Goal: Check status: Check status

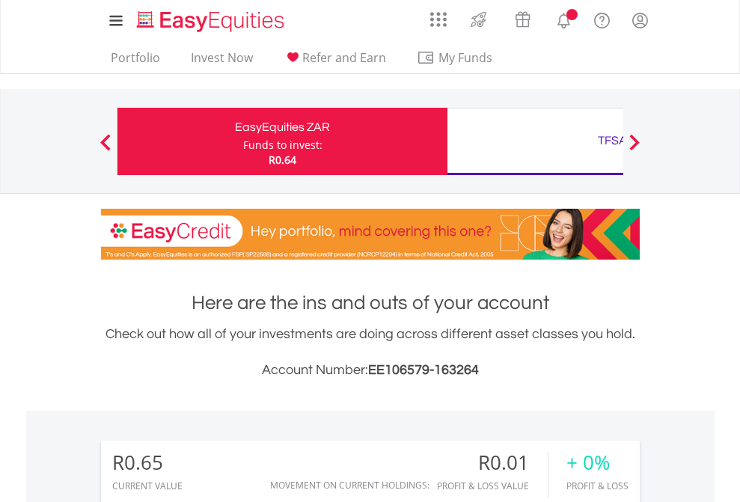
scroll to position [144, 235]
click at [243, 141] on div "Funds to invest:" at bounding box center [282, 145] width 79 height 15
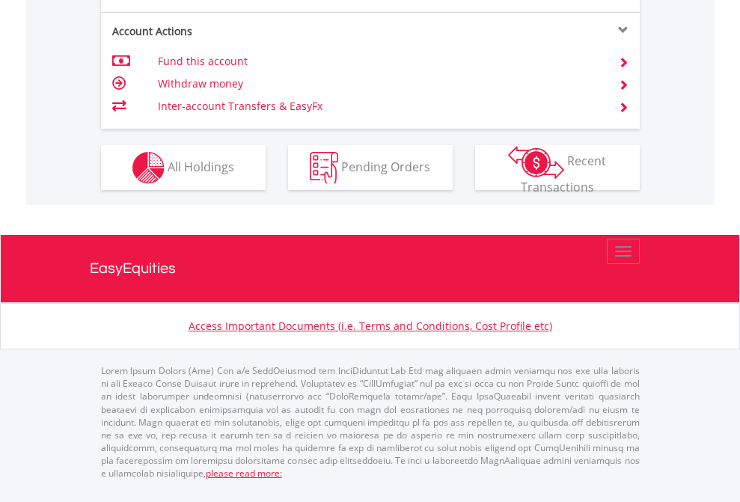
scroll to position [1405, 0]
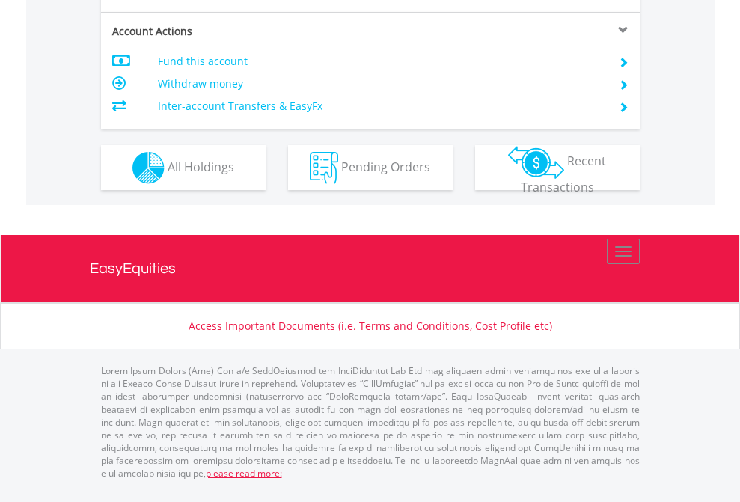
scroll to position [1306, 0]
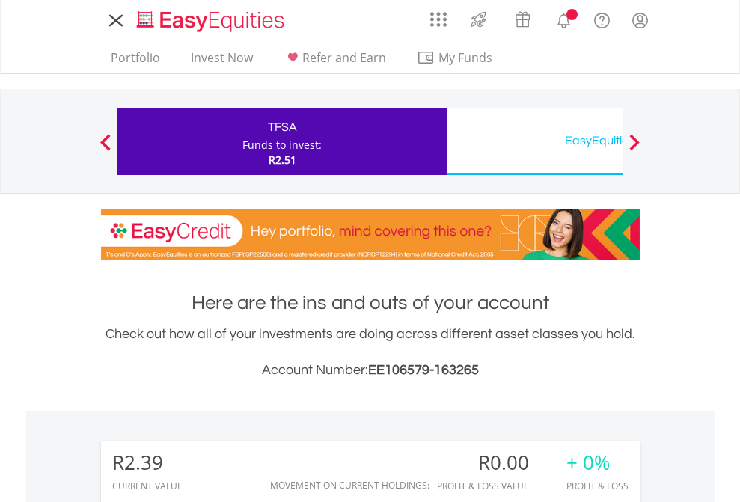
scroll to position [144, 235]
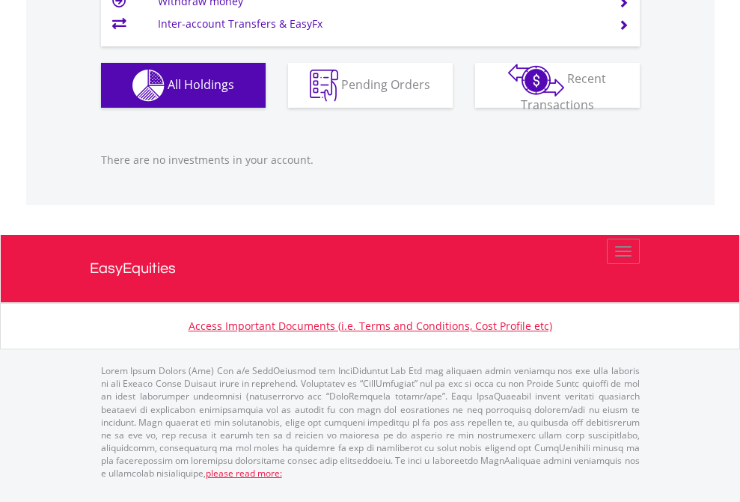
scroll to position [1487, 0]
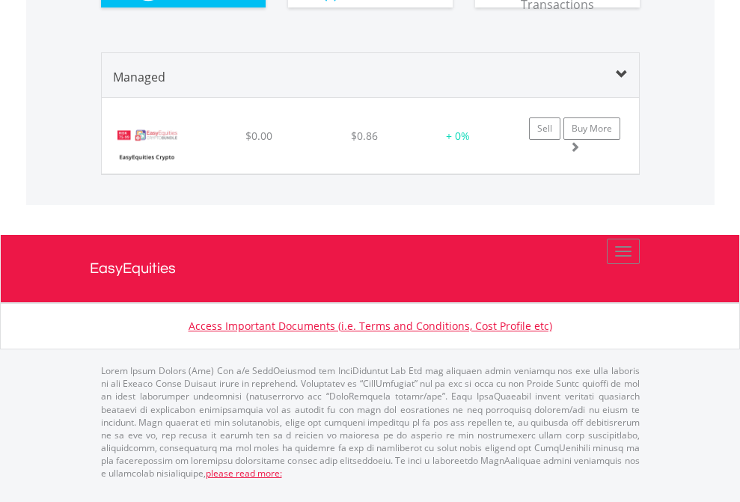
scroll to position [144, 235]
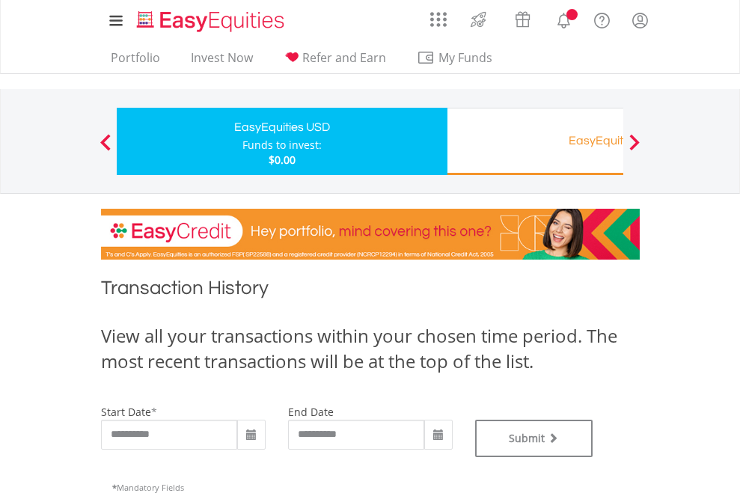
type input "**********"
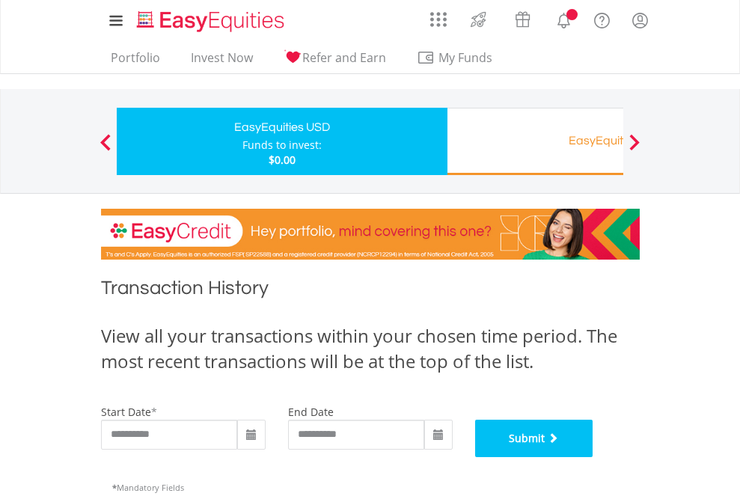
click at [593, 457] on button "Submit" at bounding box center [534, 438] width 118 height 37
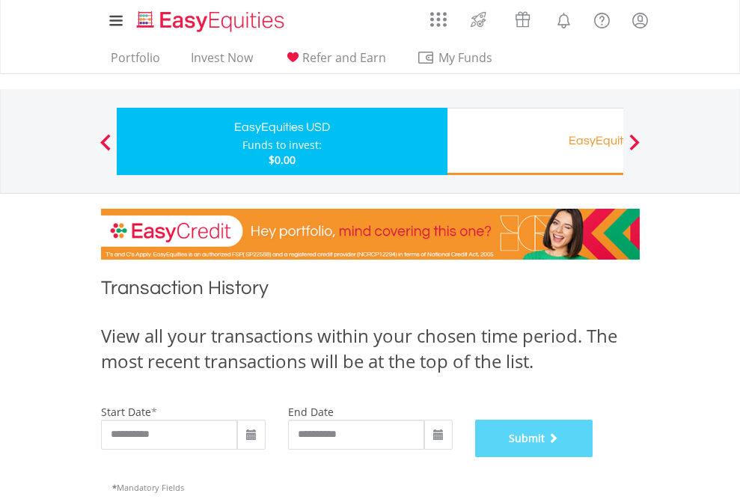
scroll to position [607, 0]
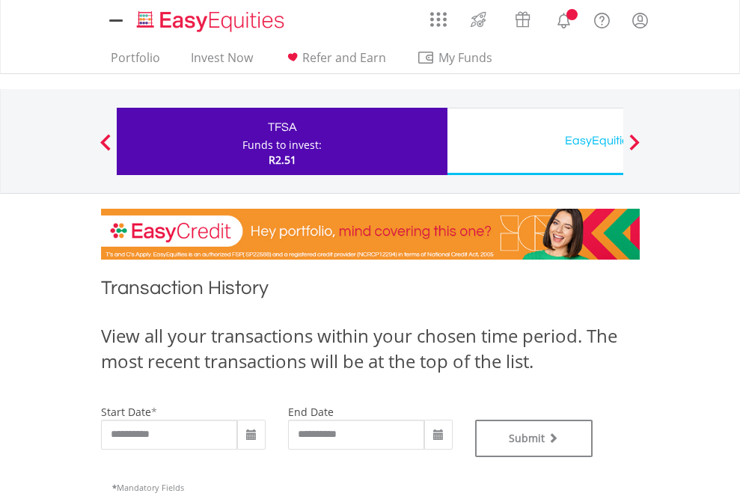
click at [535, 141] on div "EasyEquities USD" at bounding box center [612, 140] width 312 height 21
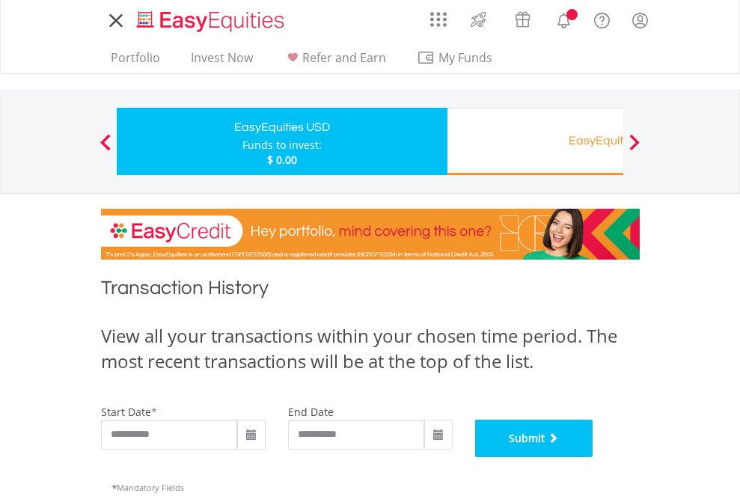
click at [593, 457] on button "Submit" at bounding box center [534, 438] width 118 height 37
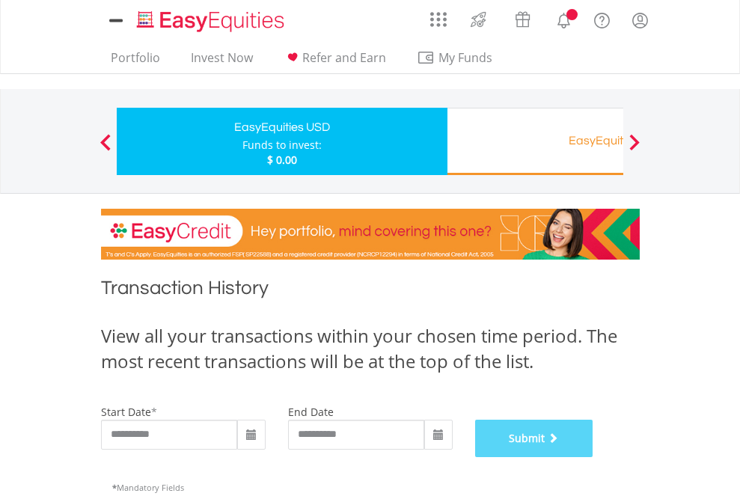
scroll to position [607, 0]
